Goal: Navigation & Orientation: Find specific page/section

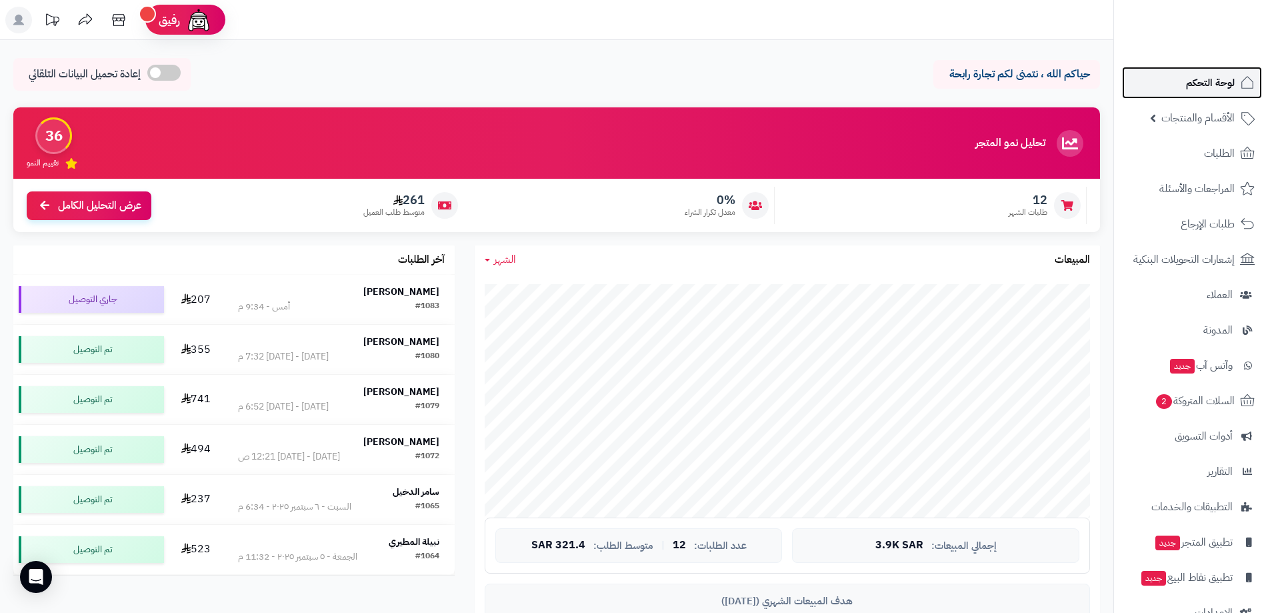
click at [1205, 79] on span "لوحة التحكم" at bounding box center [1210, 82] width 49 height 19
click at [1207, 78] on span "لوحة التحكم" at bounding box center [1210, 82] width 49 height 19
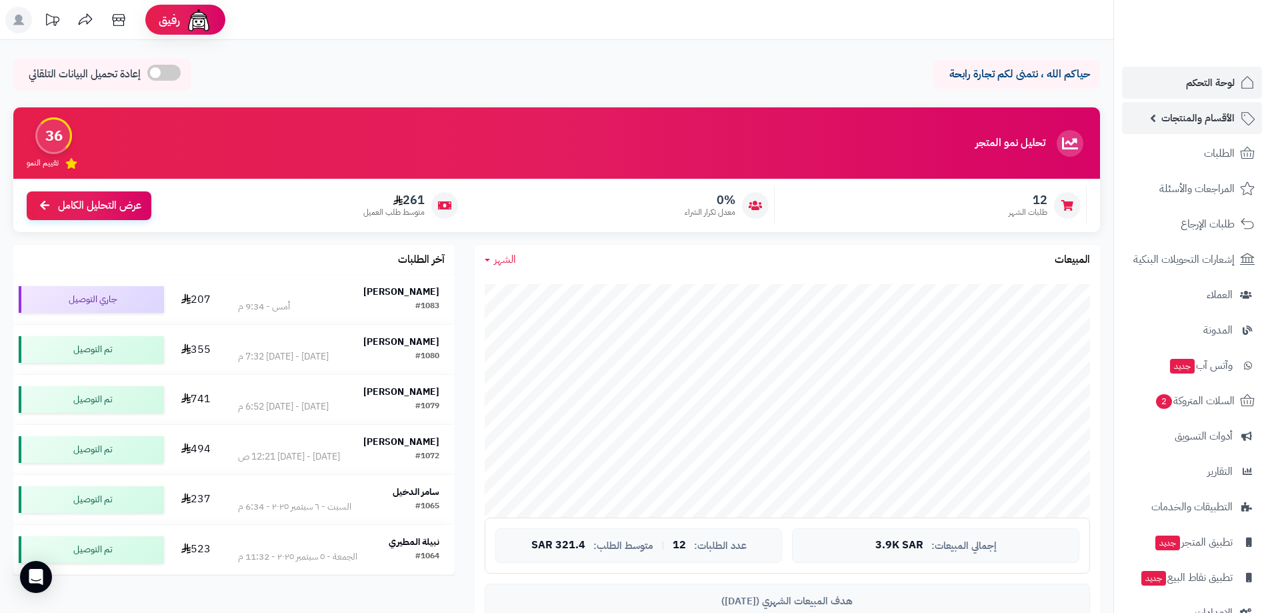
click at [1215, 116] on span "الأقسام والمنتجات" at bounding box center [1197, 118] width 73 height 19
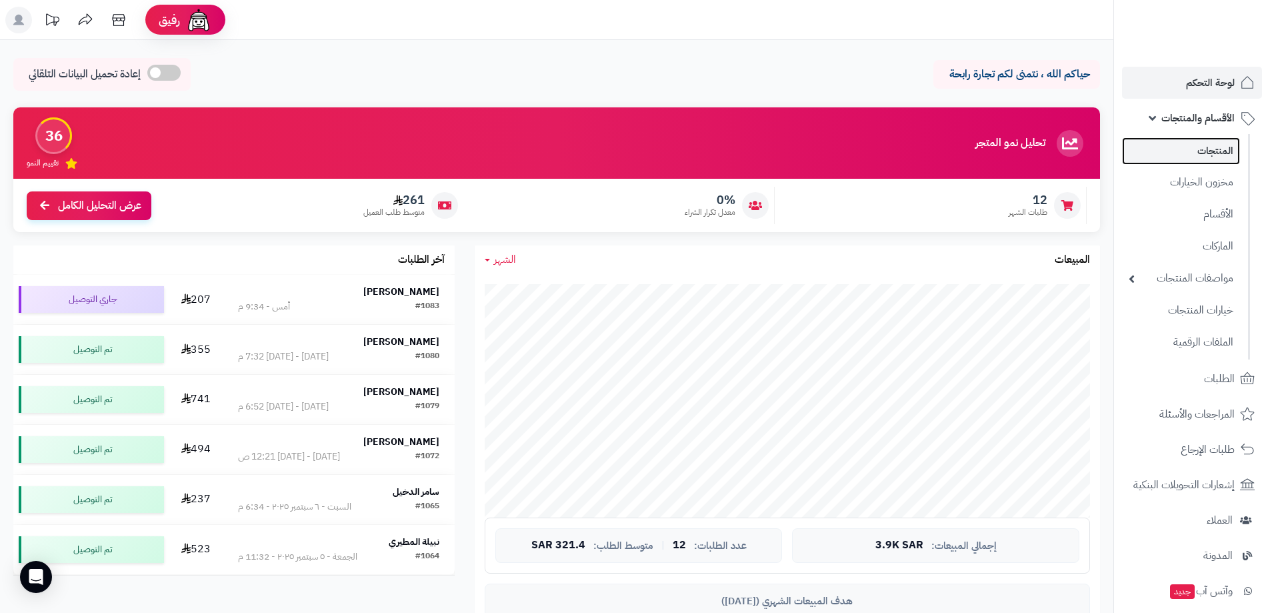
click at [1216, 163] on link "المنتجات" at bounding box center [1181, 150] width 118 height 27
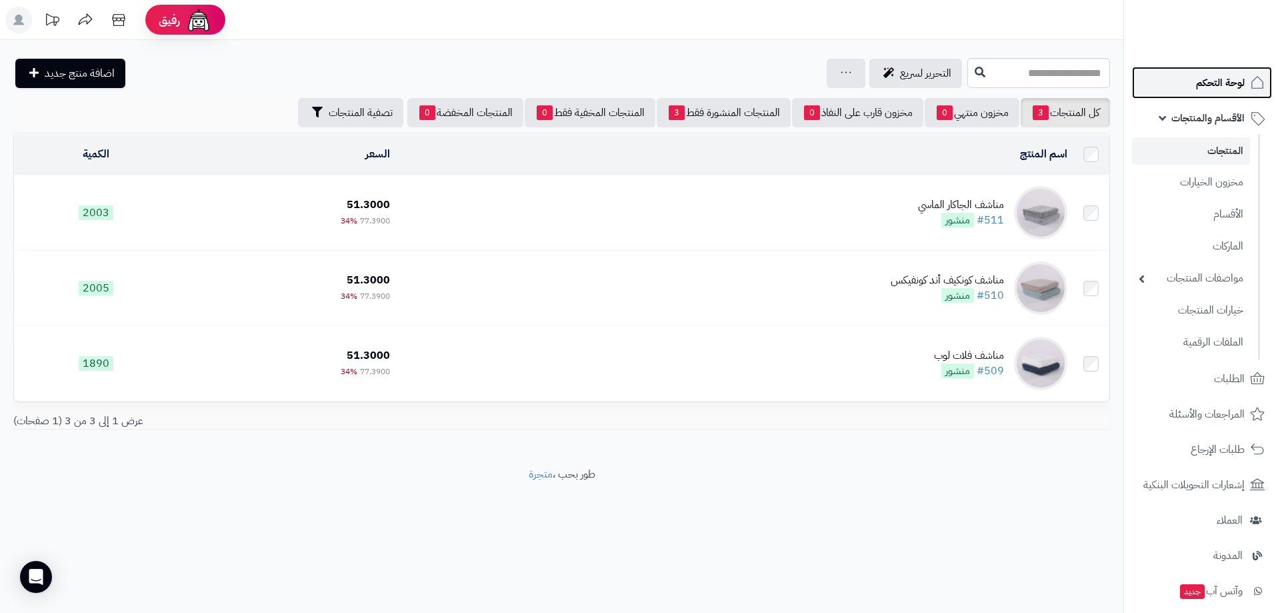
click at [1216, 84] on span "لوحة التحكم" at bounding box center [1220, 82] width 49 height 19
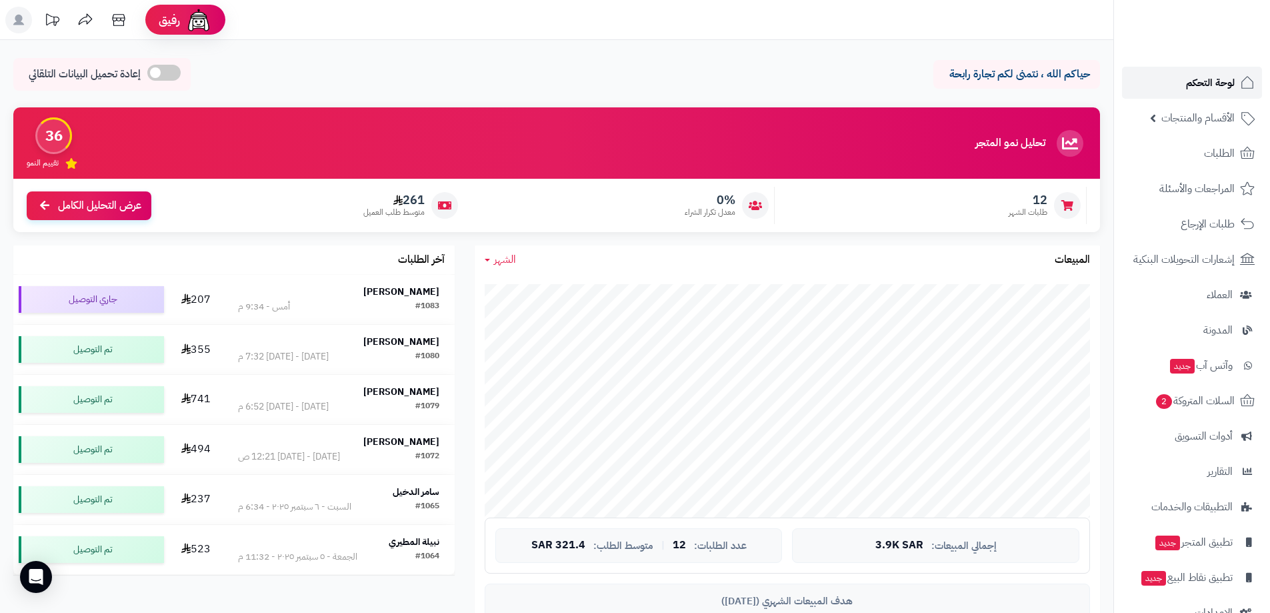
click at [1215, 82] on span "لوحة التحكم" at bounding box center [1210, 82] width 49 height 19
click at [125, 19] on icon at bounding box center [118, 20] width 27 height 27
click at [1224, 85] on span "لوحة التحكم" at bounding box center [1210, 82] width 49 height 19
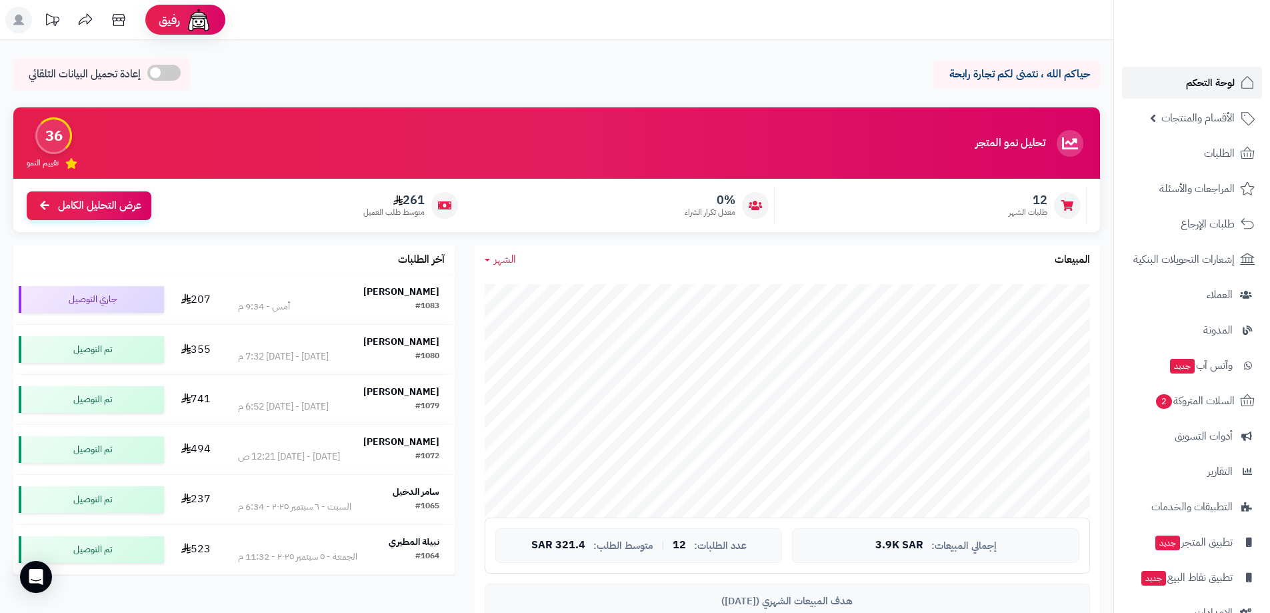
click at [1224, 85] on span "لوحة التحكم" at bounding box center [1210, 82] width 49 height 19
click at [1203, 78] on span "لوحة التحكم" at bounding box center [1210, 82] width 49 height 19
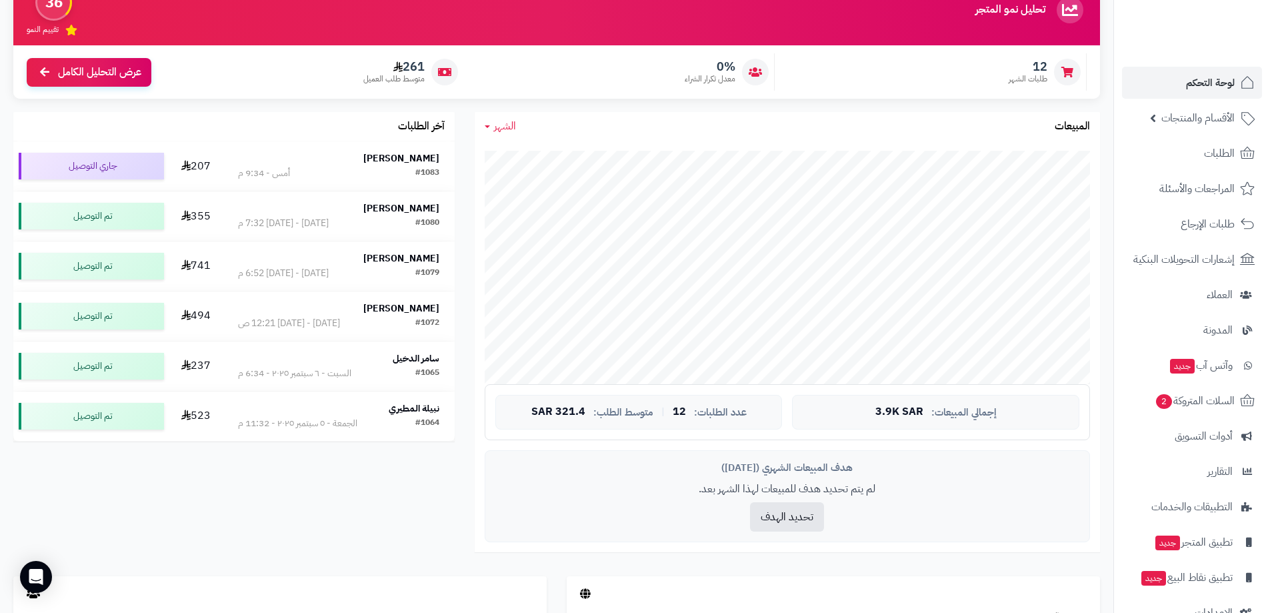
scroll to position [400, 0]
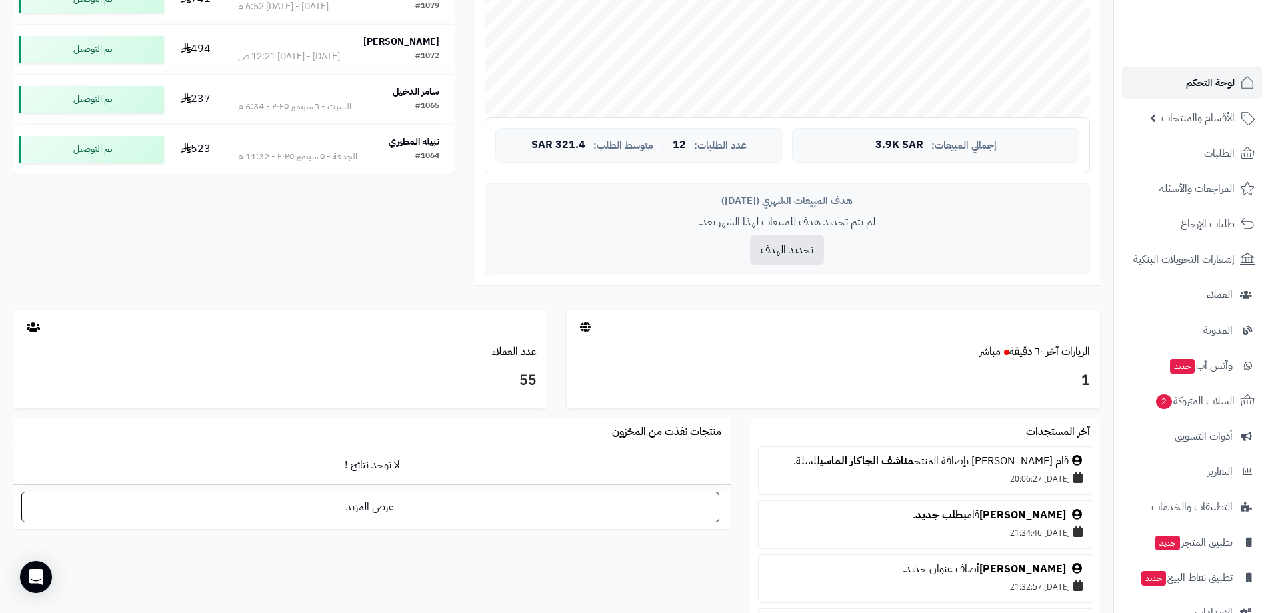
click at [1231, 77] on span "لوحة التحكم" at bounding box center [1210, 82] width 49 height 19
